Goal: Find specific page/section

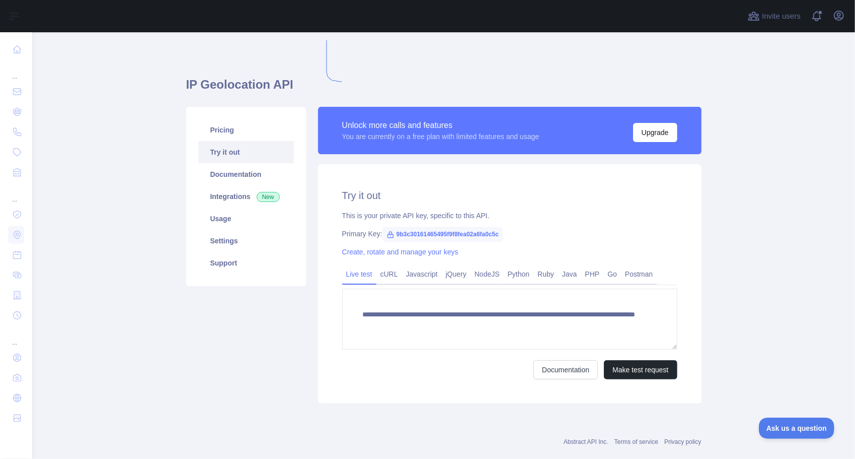
drag, startPoint x: 327, startPoint y: 40, endPoint x: 348, endPoint y: 82, distance: 47.1
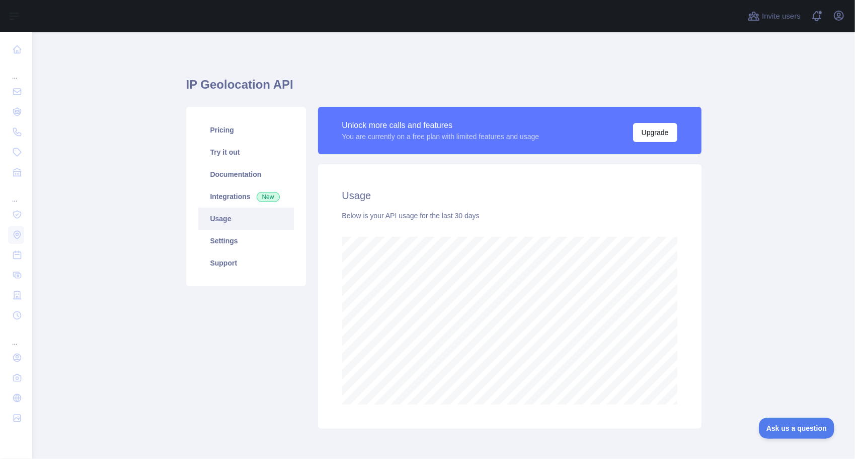
scroll to position [426, 816]
drag, startPoint x: 413, startPoint y: 32, endPoint x: 441, endPoint y: 67, distance: 44.8
